Goal: Information Seeking & Learning: Learn about a topic

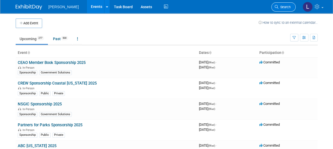
click at [283, 5] on span "Search" at bounding box center [284, 7] width 12 height 4
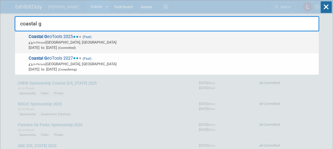
type input "coastal g"
click at [162, 43] on span "In-Person Wilmington, NC" at bounding box center [172, 42] width 287 height 5
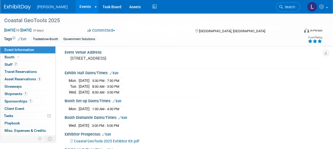
scroll to position [106, 0]
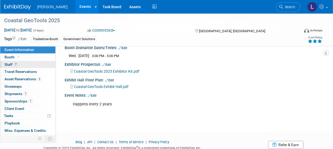
click at [10, 64] on span "Staff 7" at bounding box center [10, 64] width 13 height 4
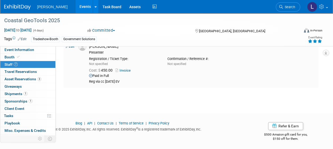
scroll to position [178, 0]
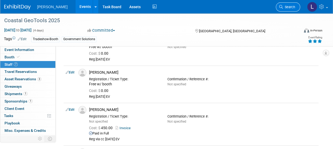
click at [295, 8] on link "Search" at bounding box center [287, 6] width 24 height 9
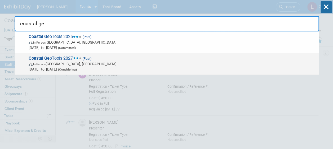
type input "coastal ge"
click at [196, 68] on span "Jan 27, 2025 to Jan 30, 2025 (Considering)" at bounding box center [172, 69] width 287 height 5
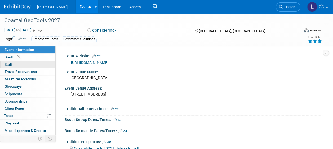
drag, startPoint x: 20, startPoint y: 64, endPoint x: 123, endPoint y: 84, distance: 104.2
click at [21, 64] on link "0 Staff 0" at bounding box center [27, 64] width 55 height 7
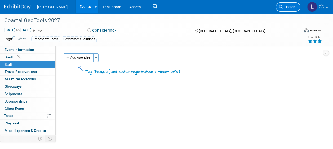
click at [292, 6] on span "Search" at bounding box center [289, 7] width 12 height 4
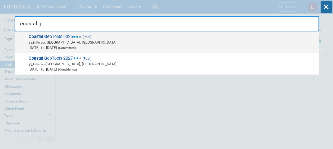
type input "coastal g"
click at [216, 40] on span "In-Person [GEOGRAPHIC_DATA], [GEOGRAPHIC_DATA]" at bounding box center [172, 42] width 287 height 5
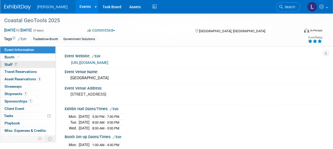
click at [15, 64] on span "7" at bounding box center [16, 64] width 4 height 4
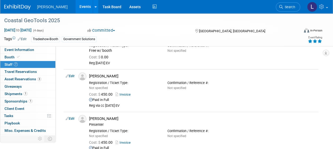
scroll to position [238, 0]
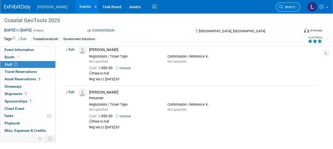
click at [282, 7] on icon at bounding box center [281, 7] width 4 height 4
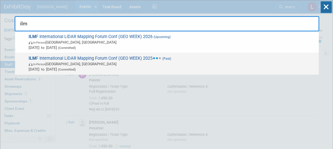
type input "ilm"
click at [216, 62] on span "In-Person Denver, CO" at bounding box center [172, 63] width 287 height 5
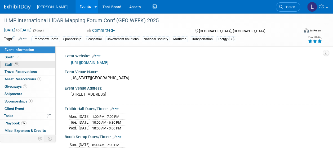
click at [22, 67] on link "31 Staff 31" at bounding box center [27, 64] width 55 height 7
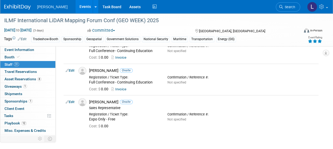
scroll to position [1137, 0]
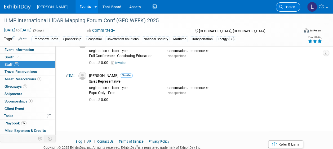
click at [286, 7] on span "Search" at bounding box center [289, 7] width 12 height 4
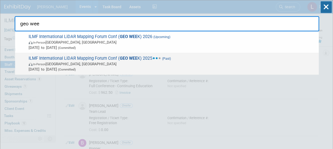
type input "geo wee"
click at [144, 56] on span "ILMF International LiDAR Mapping Forum Conf ( GEO WEE K) 2025 (Past) In-Person …" at bounding box center [171, 64] width 289 height 16
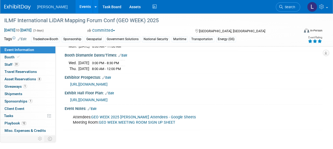
scroll to position [106, 0]
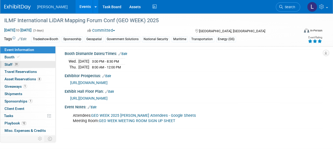
click at [33, 66] on link "31 Staff 31" at bounding box center [27, 64] width 55 height 7
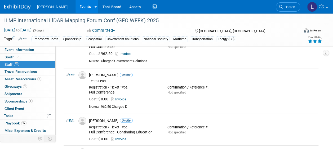
scroll to position [714, 0]
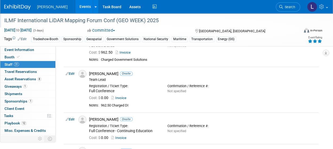
click at [196, 19] on div "ILMF International LiDAR Mapping Forum Conf (GEO WEEK) 2025" at bounding box center [148, 21] width 292 height 10
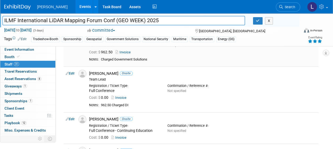
click at [269, 50] on div "Cost: $ 962.50 Invoice" at bounding box center [202, 52] width 227 height 5
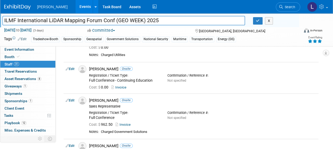
scroll to position [556, 0]
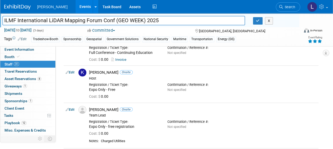
click at [279, 35] on div "Event Rating" at bounding box center [299, 39] width 54 height 9
click at [266, 70] on div "Kim Hansen Onsite" at bounding box center [202, 72] width 227 height 5
click at [4, 94] on link "0 Shipments 0" at bounding box center [27, 93] width 55 height 7
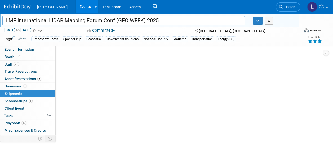
scroll to position [0, 0]
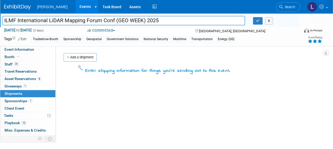
click at [75, 7] on link "Events" at bounding box center [84, 6] width 19 height 13
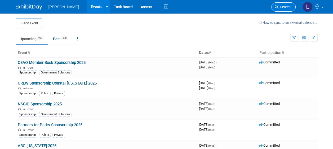
click at [283, 6] on span "Search" at bounding box center [284, 7] width 12 height 4
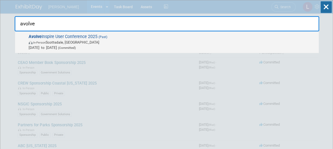
type input "avolve"
click at [212, 43] on span "In-Person Scottsdale, AZ" at bounding box center [172, 42] width 287 height 5
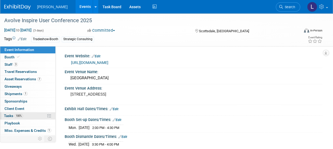
scroll to position [27, 0]
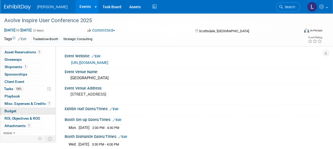
click at [17, 108] on link "Budget" at bounding box center [27, 111] width 55 height 7
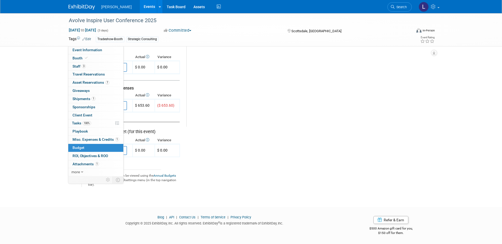
scroll to position [0, 0]
